Goal: Information Seeking & Learning: Check status

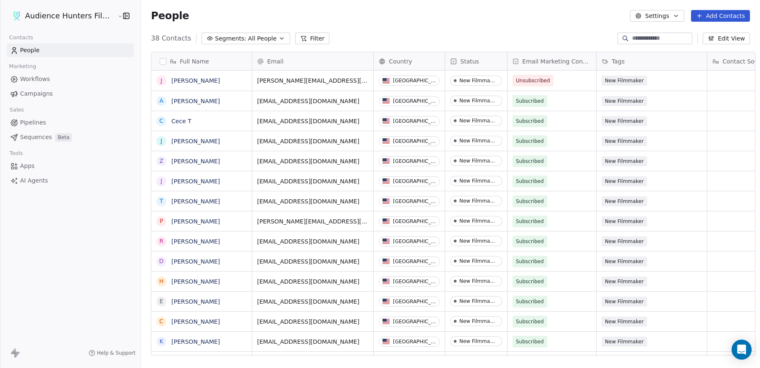
click at [36, 96] on span "Campaigns" at bounding box center [36, 93] width 33 height 9
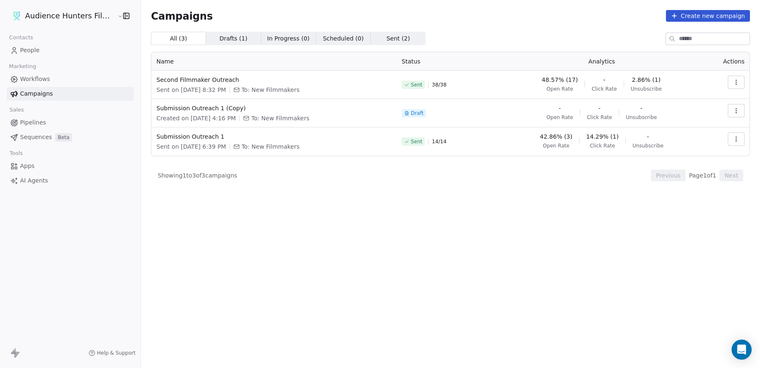
click at [740, 82] on button "button" at bounding box center [736, 82] width 17 height 13
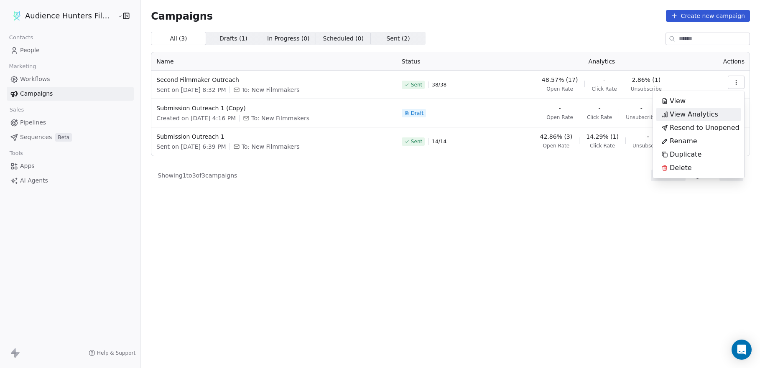
click at [715, 112] on div "View Analytics" at bounding box center [690, 114] width 67 height 13
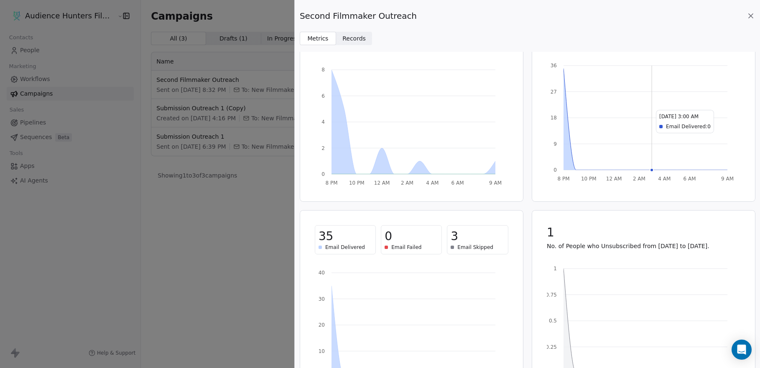
scroll to position [92, 0]
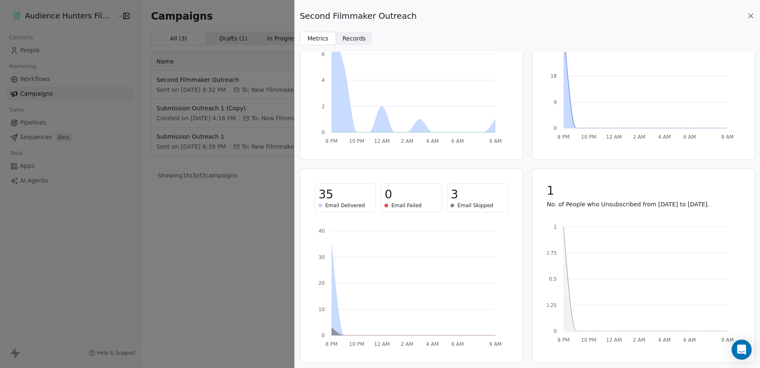
click at [261, 302] on div "Second Filmmaker Outreach Metrics Metrics Records Records 48.57% (17) Open Rate…" at bounding box center [380, 184] width 760 height 368
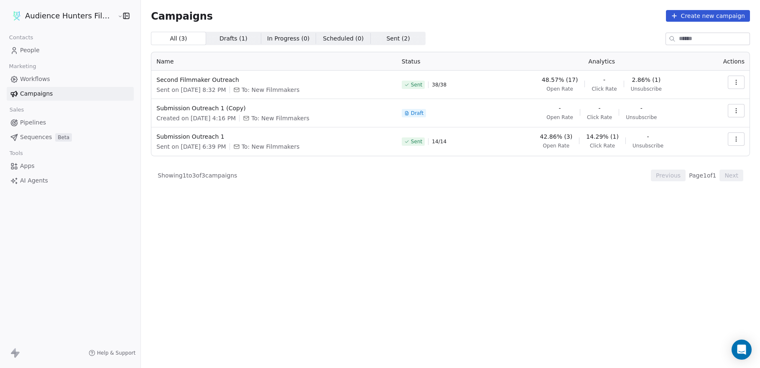
click at [34, 51] on span "People" at bounding box center [30, 50] width 20 height 9
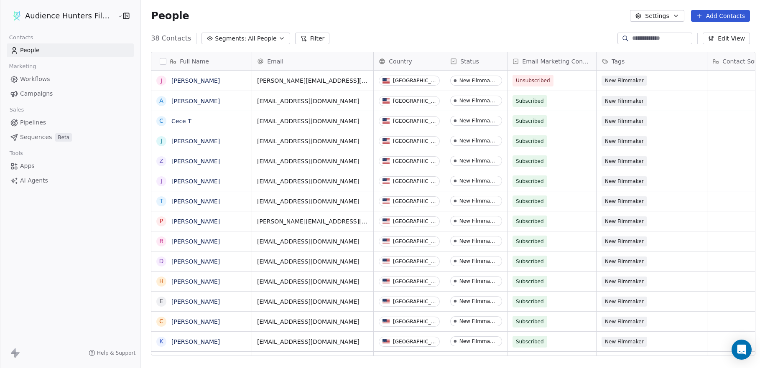
click at [40, 48] on link "People" at bounding box center [70, 50] width 127 height 14
click at [49, 95] on span "Campaigns" at bounding box center [36, 93] width 33 height 9
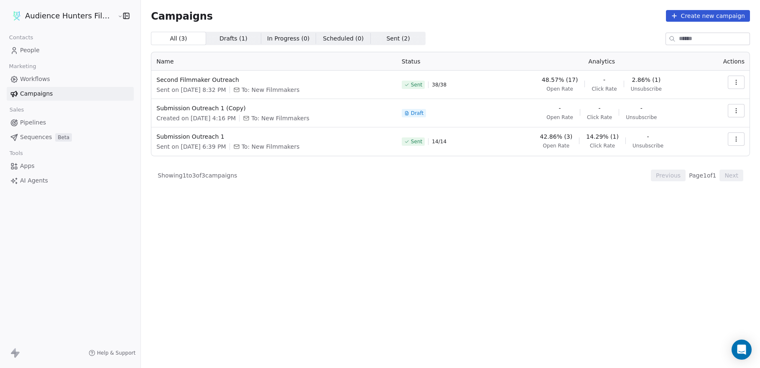
click at [740, 83] on button "button" at bounding box center [736, 82] width 17 height 13
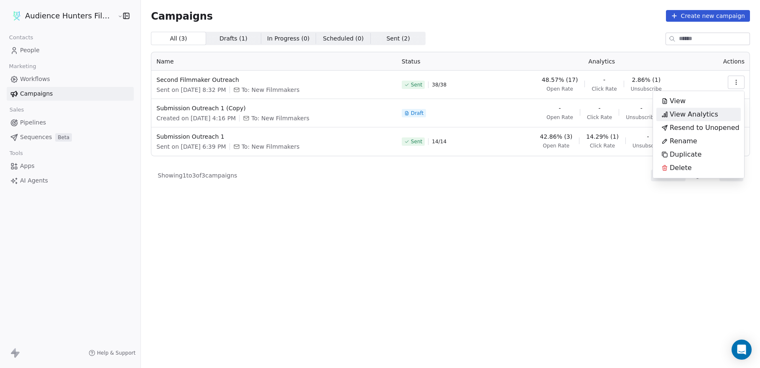
click at [703, 115] on span "View Analytics" at bounding box center [694, 115] width 49 height 10
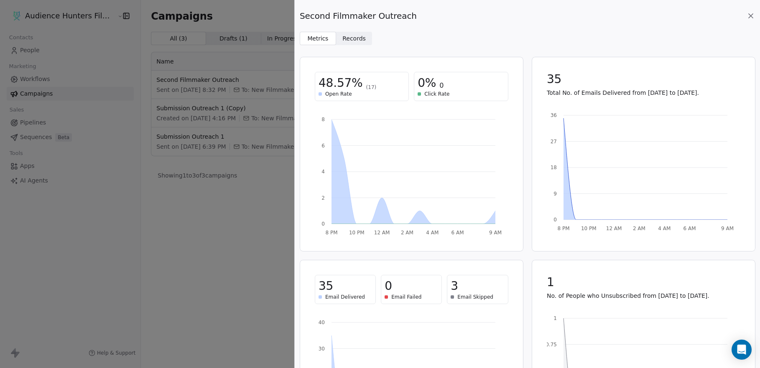
click at [352, 38] on span "Records" at bounding box center [354, 38] width 23 height 9
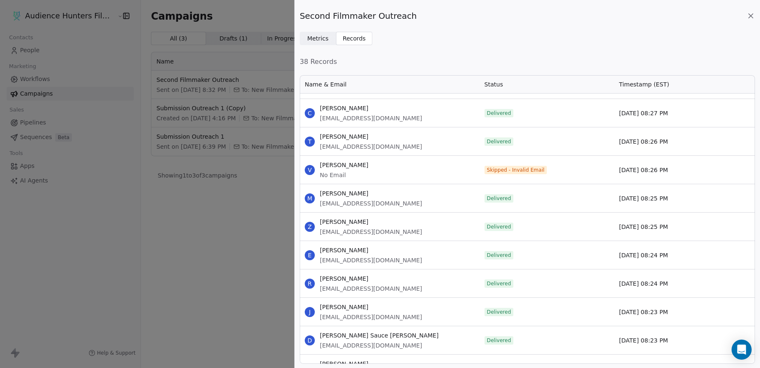
scroll to position [1151, 0]
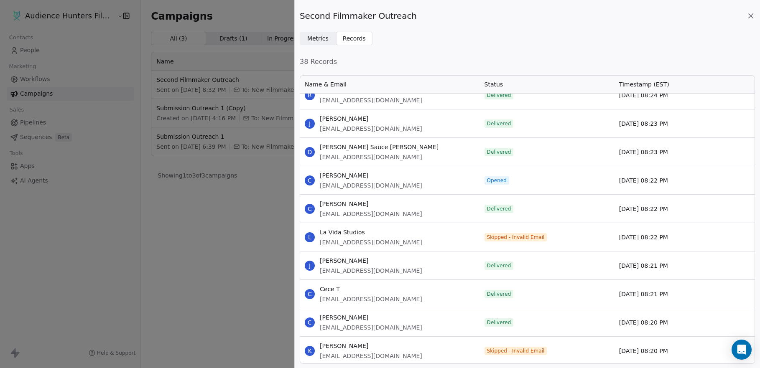
click at [432, 239] on div "L La Vida Studios [EMAIL_ADDRESS][DOMAIN_NAME]" at bounding box center [390, 237] width 180 height 28
click at [419, 240] on div "L La Vida Studios [EMAIL_ADDRESS][DOMAIN_NAME]" at bounding box center [390, 237] width 180 height 28
drag, startPoint x: 543, startPoint y: 242, endPoint x: 494, endPoint y: 248, distance: 49.7
click at [495, 248] on div "Skipped - Invalid Email" at bounding box center [547, 237] width 135 height 28
click at [402, 251] on div "J [PERSON_NAME] [PERSON_NAME][EMAIL_ADDRESS][DOMAIN_NAME] Delivered [DATE] 08:2…" at bounding box center [527, 265] width 455 height 28
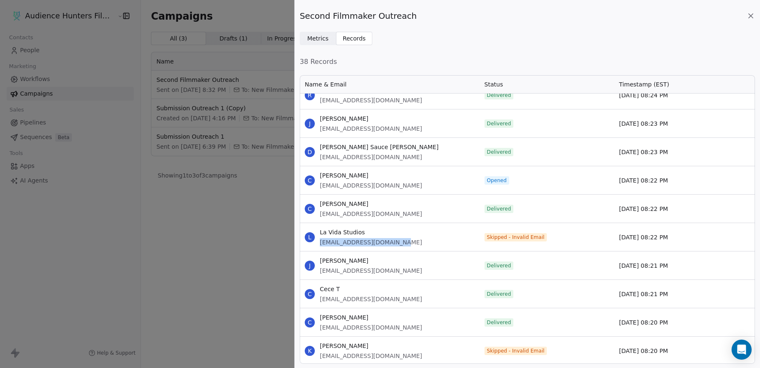
drag, startPoint x: 401, startPoint y: 246, endPoint x: 320, endPoint y: 246, distance: 80.7
click at [320, 246] on div "L La Vida Studios [EMAIL_ADDRESS][DOMAIN_NAME]" at bounding box center [390, 237] width 180 height 28
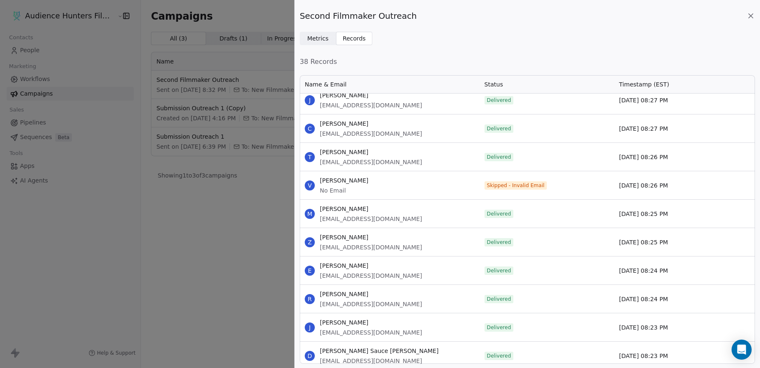
scroll to position [941, 0]
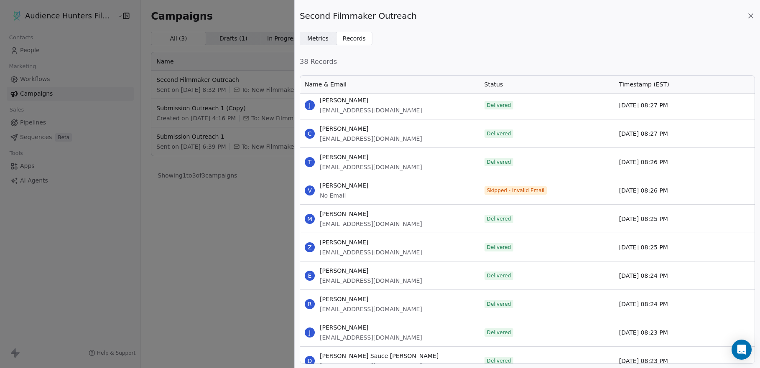
click at [416, 194] on div "V [PERSON_NAME] No Email" at bounding box center [390, 190] width 180 height 28
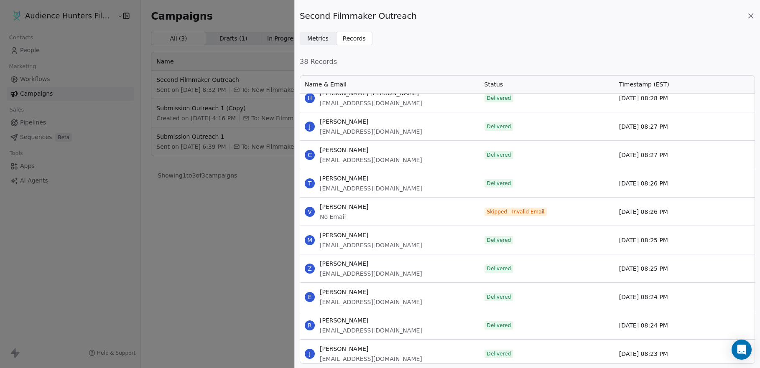
scroll to position [1151, 0]
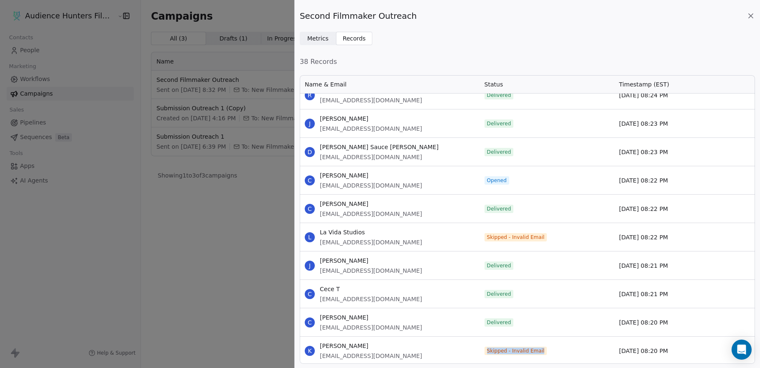
drag, startPoint x: 554, startPoint y: 349, endPoint x: 481, endPoint y: 353, distance: 73.7
click at [481, 353] on div "Skipped - Invalid Email" at bounding box center [547, 351] width 135 height 28
click at [550, 239] on div "Skipped - Invalid Email" at bounding box center [547, 237] width 135 height 28
drag, startPoint x: 551, startPoint y: 237, endPoint x: 473, endPoint y: 241, distance: 77.9
click at [473, 241] on div "L La Vida Studios [EMAIL_ADDRESS][DOMAIN_NAME] Skipped - Invalid Email [DATE] 0…" at bounding box center [527, 237] width 455 height 28
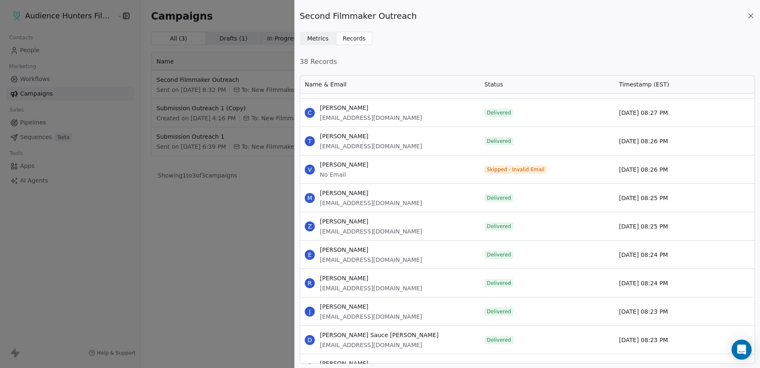
scroll to position [900, 0]
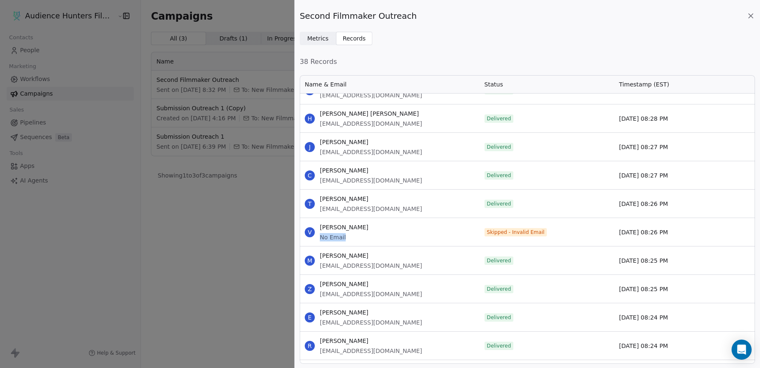
drag, startPoint x: 340, startPoint y: 234, endPoint x: 320, endPoint y: 236, distance: 19.7
click at [320, 236] on span "No Email" at bounding box center [344, 237] width 49 height 8
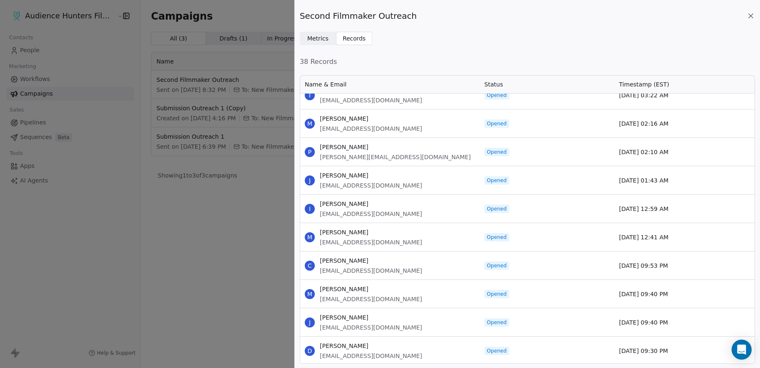
scroll to position [0, 0]
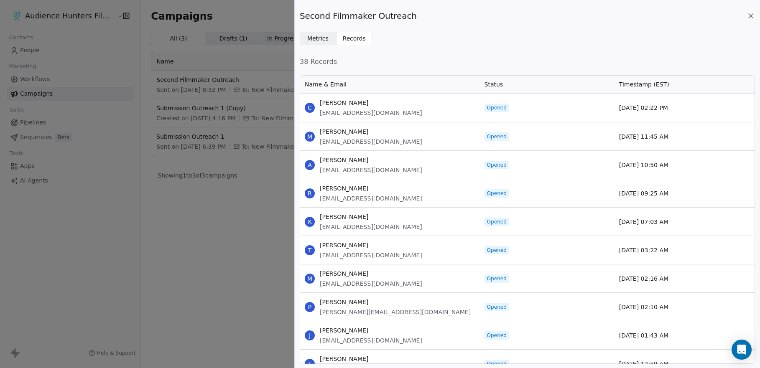
click at [81, 129] on div "Second Filmmaker Outreach Metrics Metrics Records Records 38 Records Name & Ema…" at bounding box center [380, 184] width 760 height 368
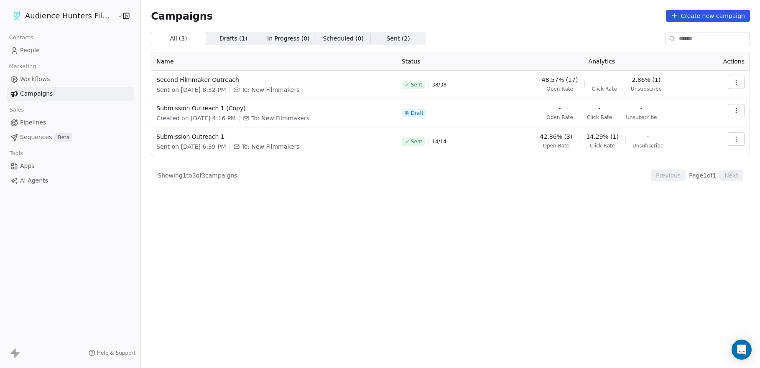
click at [41, 49] on link "People" at bounding box center [70, 50] width 127 height 14
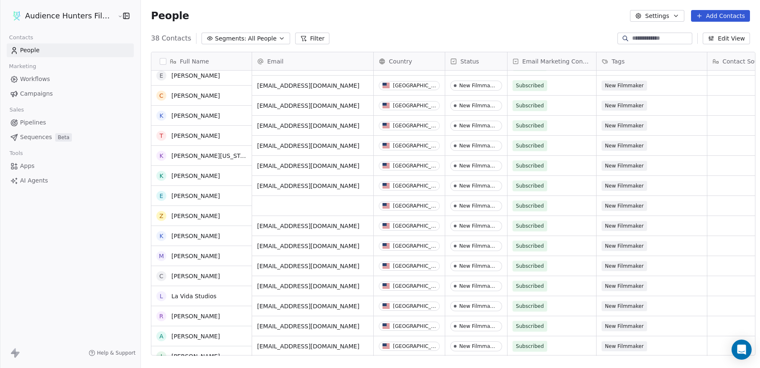
scroll to position [477, 0]
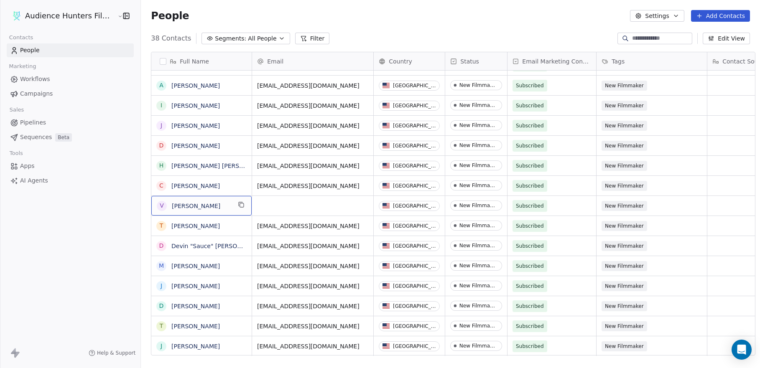
drag, startPoint x: 215, startPoint y: 206, endPoint x: 118, endPoint y: 202, distance: 97.1
click at [115, 199] on div "Audience Hunters Film Festival Contacts People Marketing Workflows Campaigns Sa…" at bounding box center [70, 184] width 141 height 368
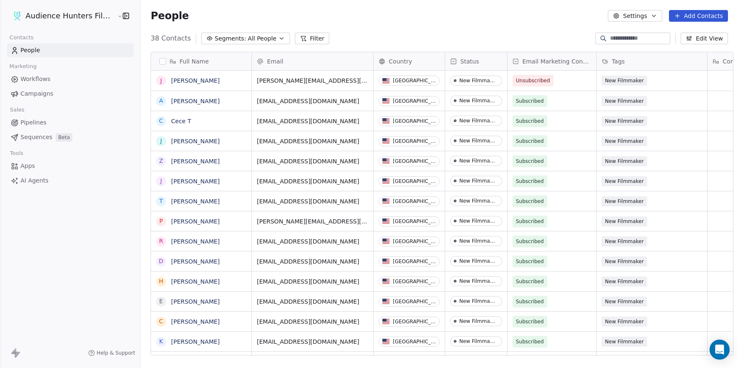
scroll to position [318, 597]
click at [36, 95] on span "Campaigns" at bounding box center [36, 93] width 33 height 9
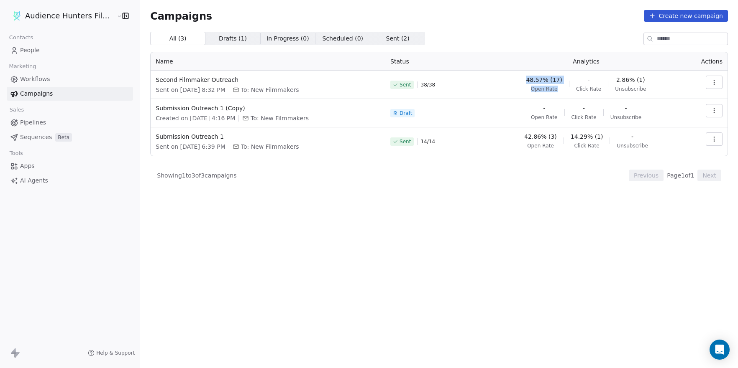
drag, startPoint x: 536, startPoint y: 80, endPoint x: 572, endPoint y: 79, distance: 36.0
click at [572, 79] on div "48.57% (17) Open Rate - Click Rate 2.86% (1) Unsubscribe" at bounding box center [586, 84] width 182 height 17
click at [534, 86] on div "48.57% (17) Open Rate - Click Rate 2.86% (1) Unsubscribe" at bounding box center [586, 84] width 182 height 17
